Goal: Transaction & Acquisition: Purchase product/service

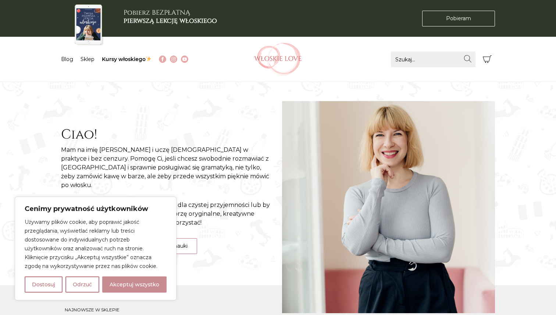
click at [134, 282] on button "Akceptuj wszystko" at bounding box center [134, 285] width 64 height 16
checkbox input "true"
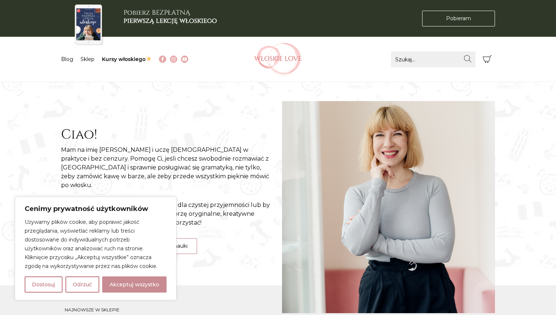
checkbox input "true"
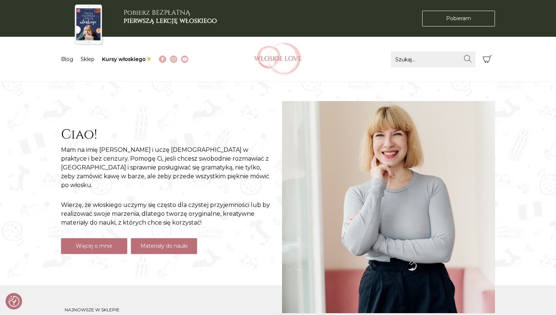
click at [144, 244] on link "Materiały do nauki" at bounding box center [164, 246] width 66 height 16
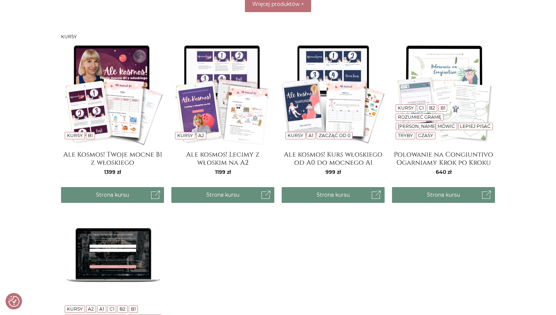
scroll to position [568, 0]
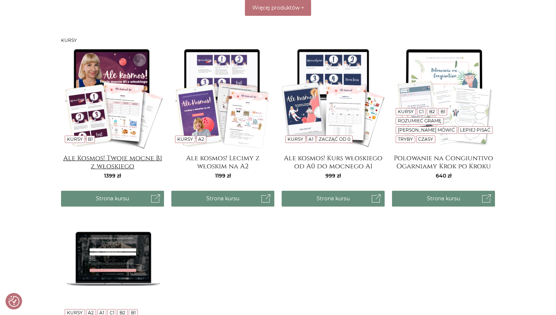
click at [122, 168] on h4 "Ale Kosmos! Twoje mocne B1 z włoskiego" at bounding box center [112, 162] width 103 height 15
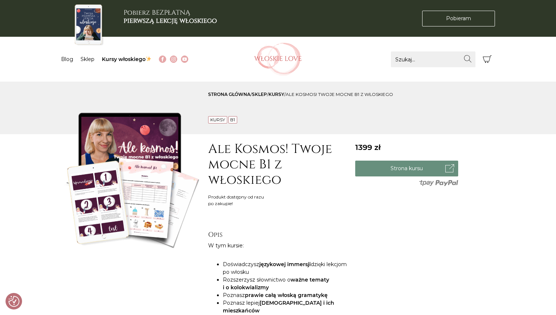
click at [279, 95] on link "Kursy" at bounding box center [277, 95] width 16 height 6
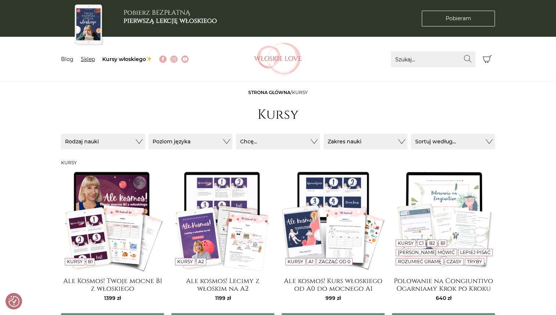
click at [86, 58] on link "Sklep" at bounding box center [88, 59] width 14 height 7
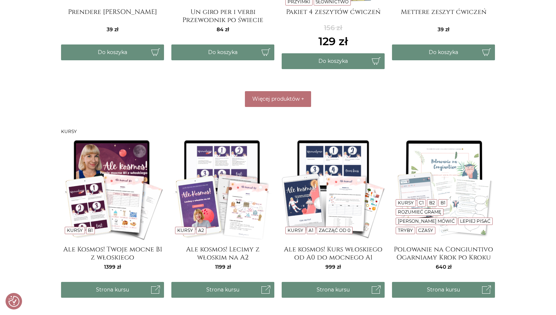
scroll to position [486, 0]
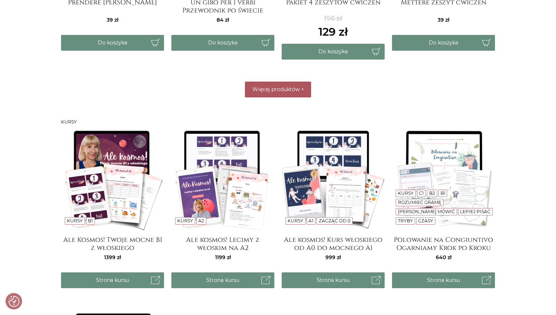
click at [274, 95] on button "Więcej produktów +" at bounding box center [278, 90] width 66 height 16
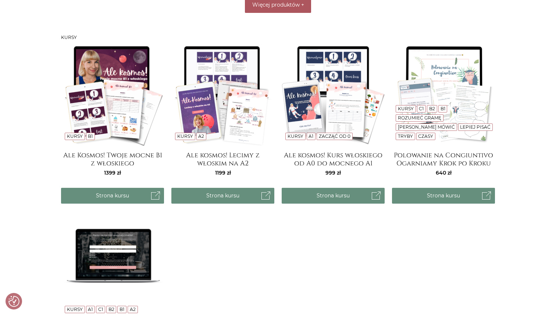
scroll to position [753, 0]
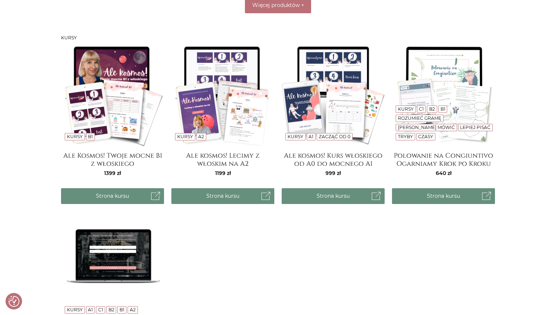
click at [330, 100] on img at bounding box center [333, 94] width 103 height 103
